Goal: Browse casually

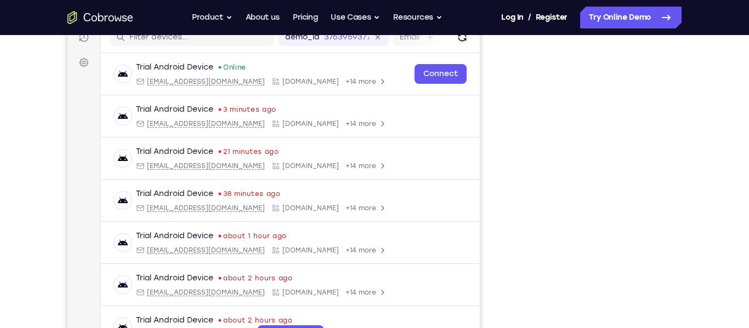
scroll to position [140, 0]
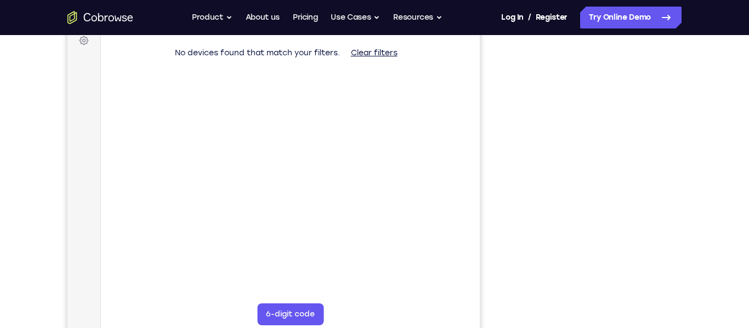
scroll to position [170, 0]
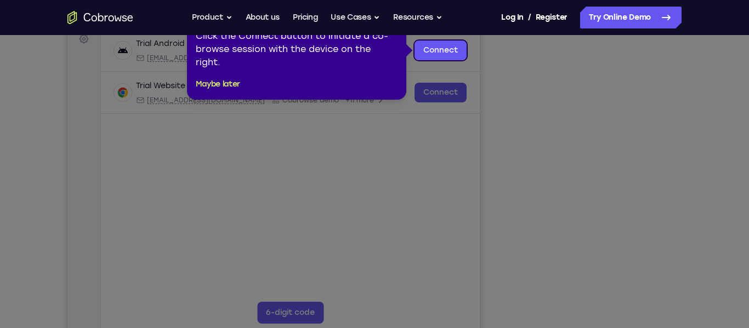
click at [606, 318] on icon at bounding box center [374, 164] width 749 height 328
click at [594, 321] on icon at bounding box center [374, 164] width 749 height 328
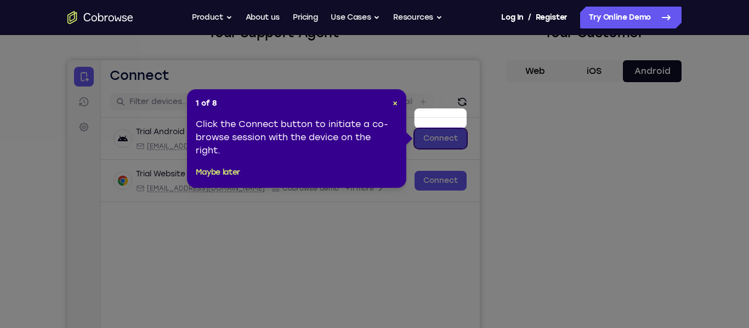
scroll to position [83, 0]
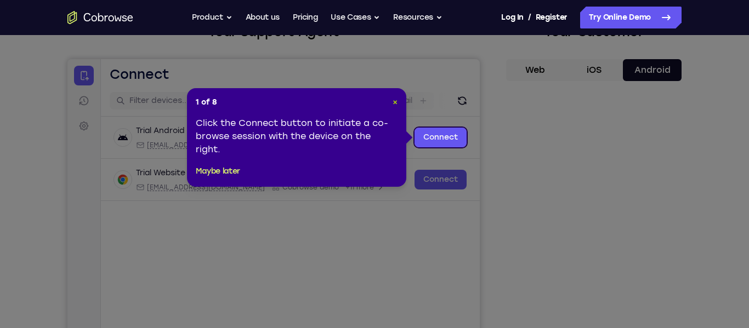
click at [392, 100] on span "×" at bounding box center [394, 102] width 5 height 9
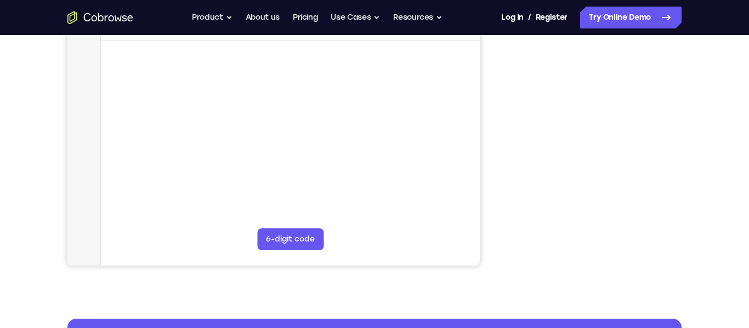
scroll to position [241, 0]
